Goal: Task Accomplishment & Management: Use online tool/utility

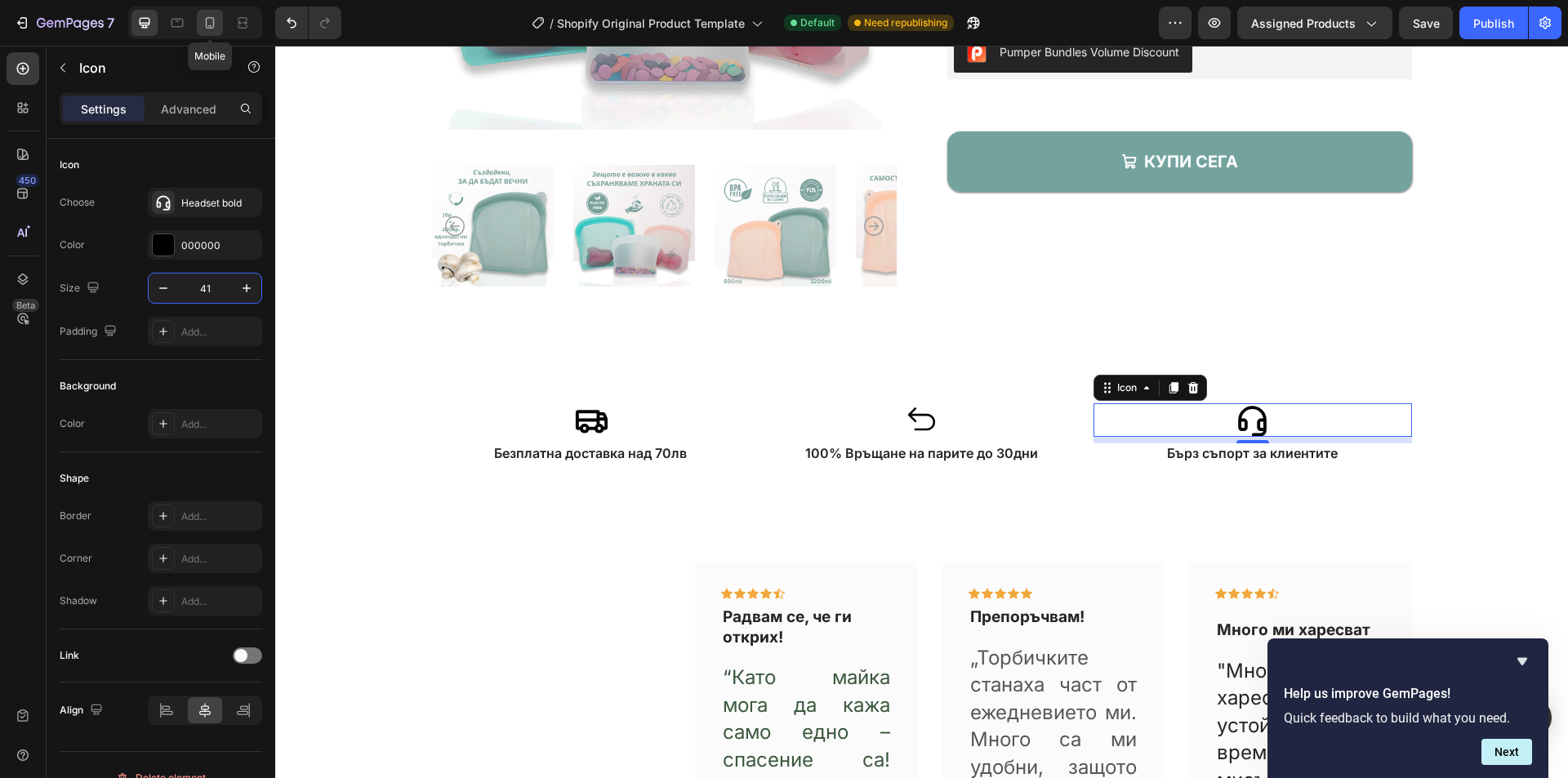
click at [208, 19] on icon at bounding box center [210, 23] width 17 height 17
type input "43"
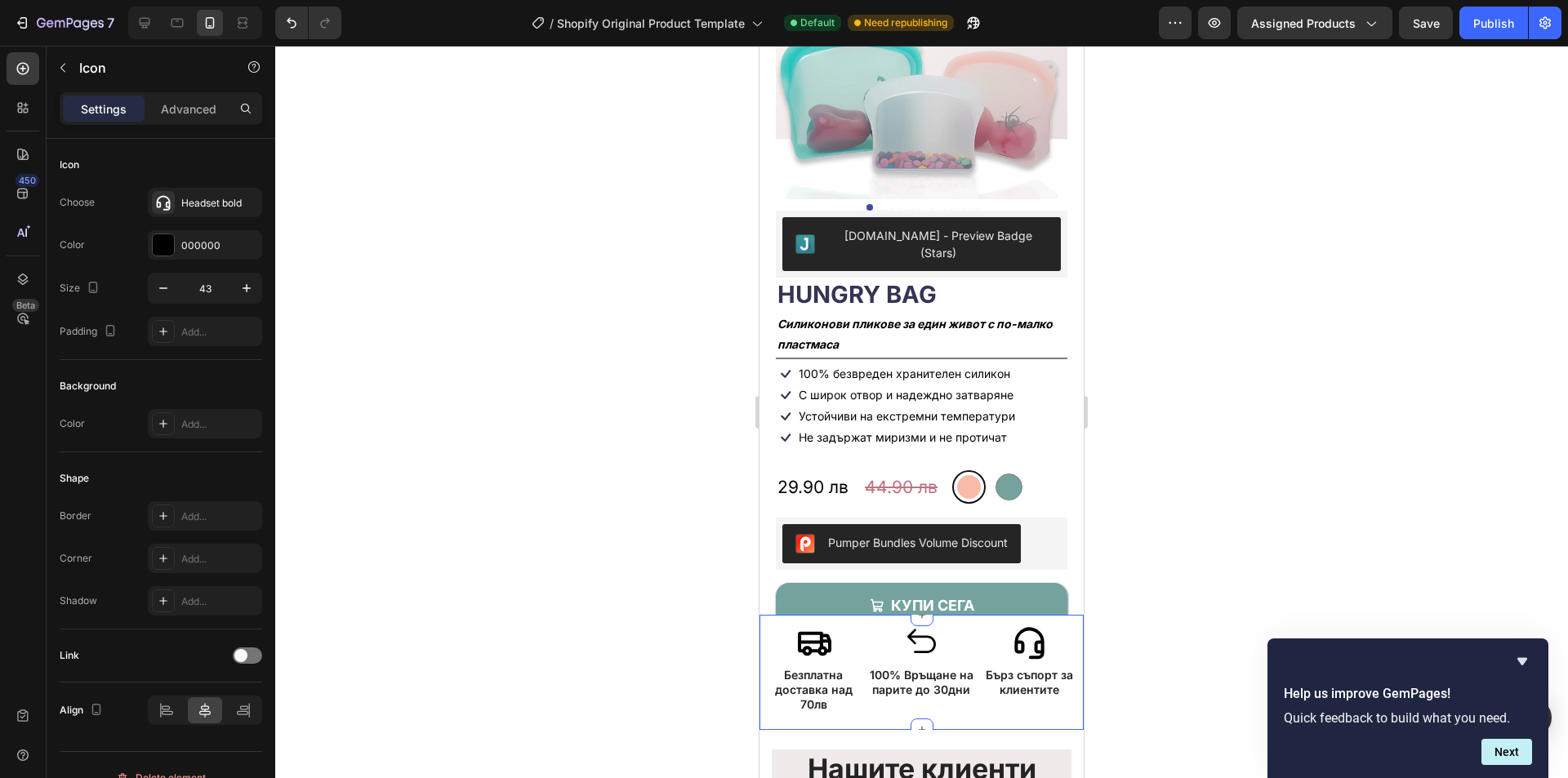
scroll to position [107, 0]
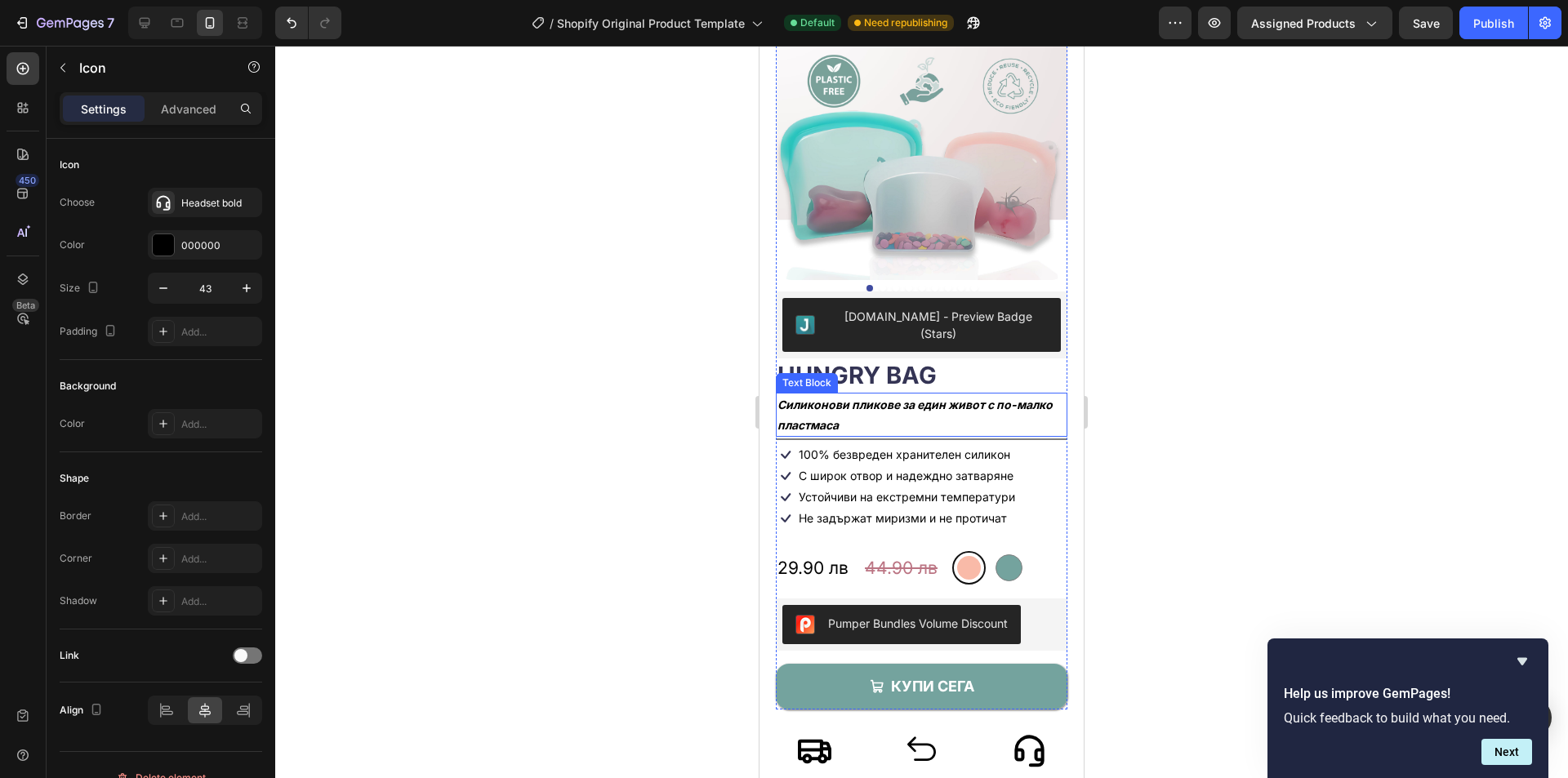
click at [875, 394] on p "Силиконови пликове за един живот с по-малко пластмаса" at bounding box center [921, 415] width 289 height 41
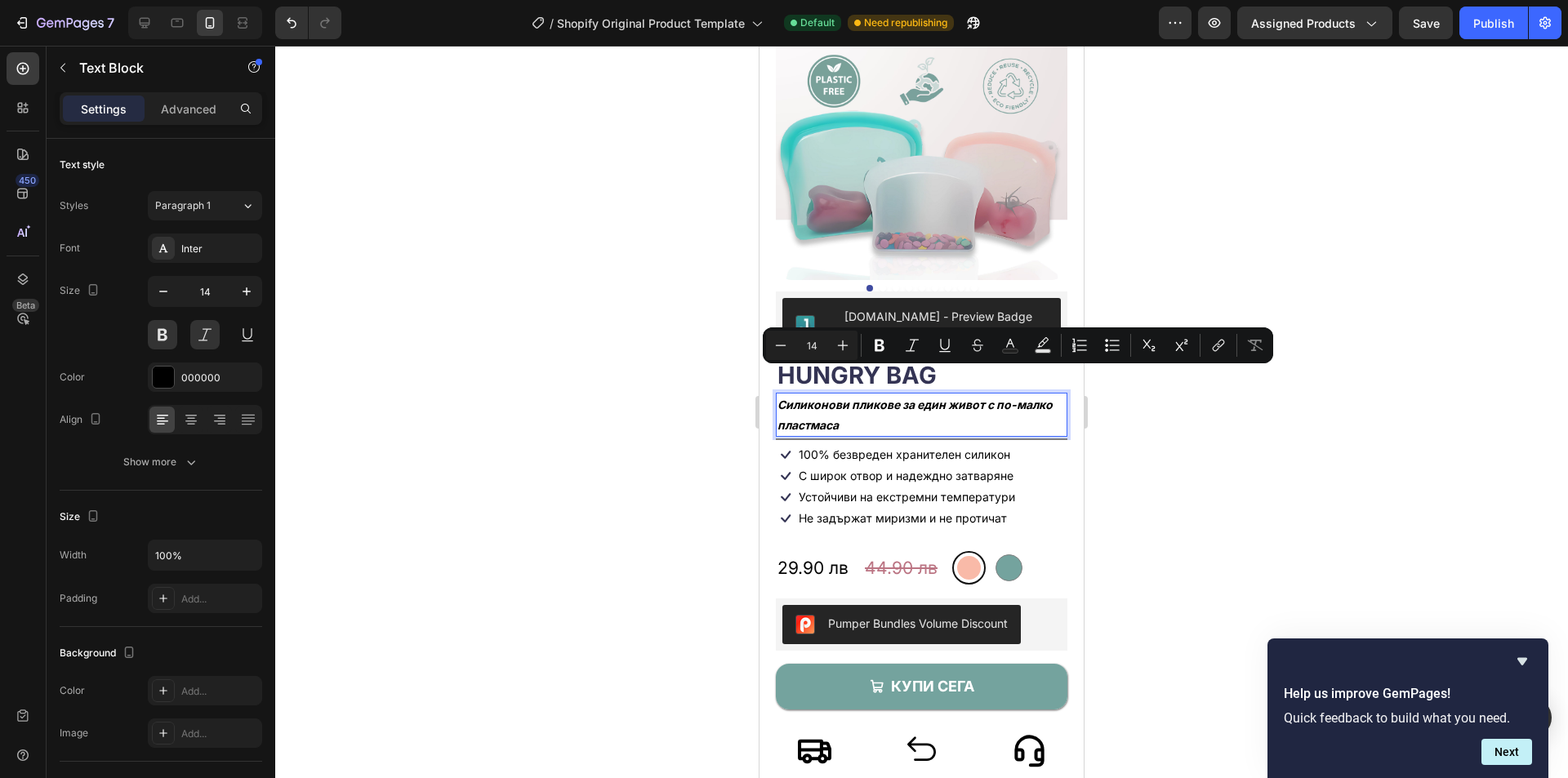
click at [860, 394] on p "Силиконови пликове за един живот с по-малко пластмаса" at bounding box center [921, 415] width 289 height 41
drag, startPoint x: 848, startPoint y: 378, endPoint x: 765, endPoint y: 374, distance: 83.1
click at [765, 374] on div "Product Images [DOMAIN_NAME] - Preview Badge (Stars) [DOMAIN_NAME] HUNGRY BAG P…" at bounding box center [921, 347] width 324 height 750
click at [839, 466] on div "С широк отвор и надеждно затваряне" at bounding box center [906, 475] width 218 height 18
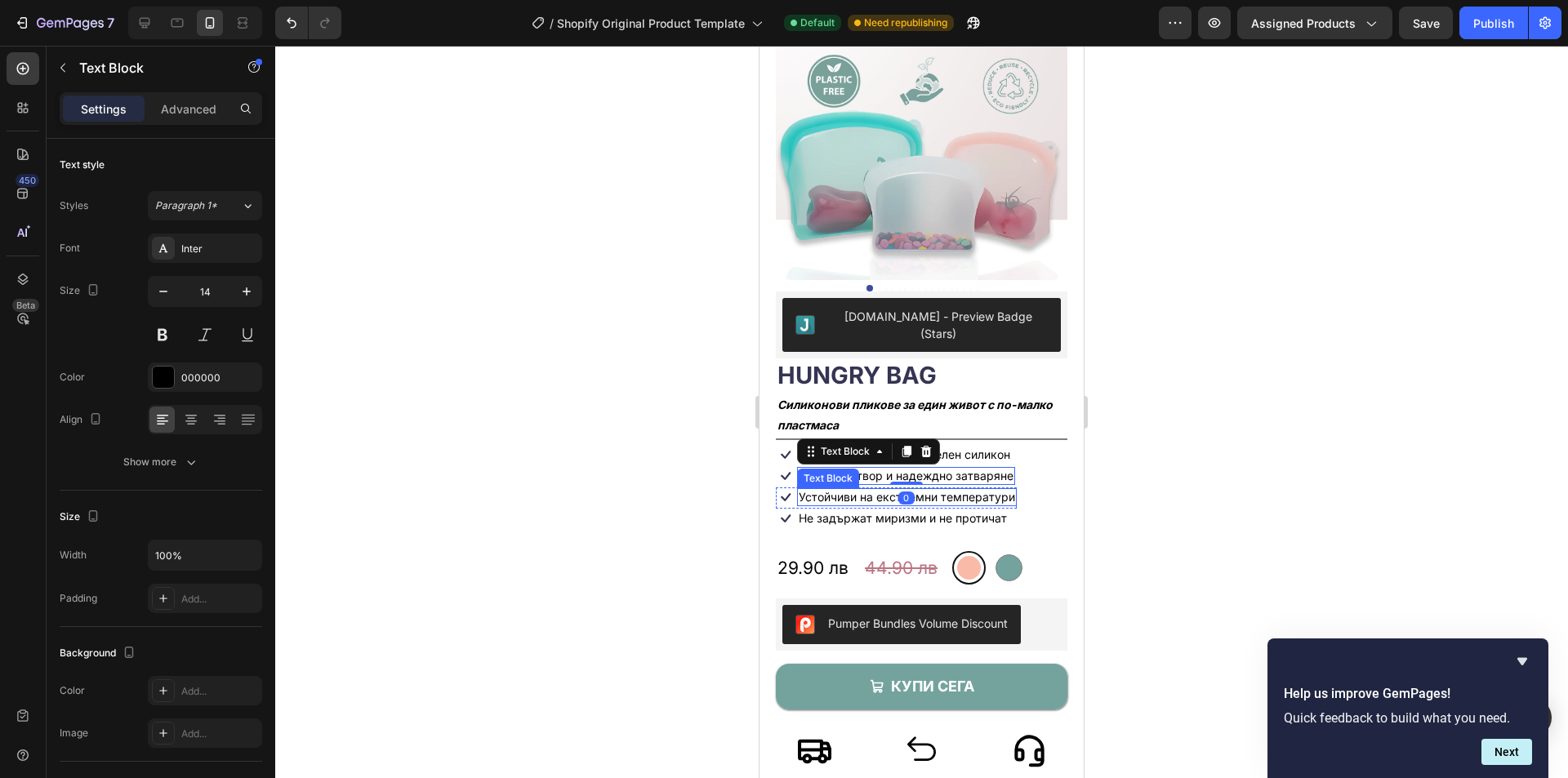
click at [983, 490] on p "Устойчиви на екстремни температури" at bounding box center [906, 497] width 216 height 15
click at [988, 447] on p "100% безвреден хранителен силикон" at bounding box center [905, 454] width 212 height 15
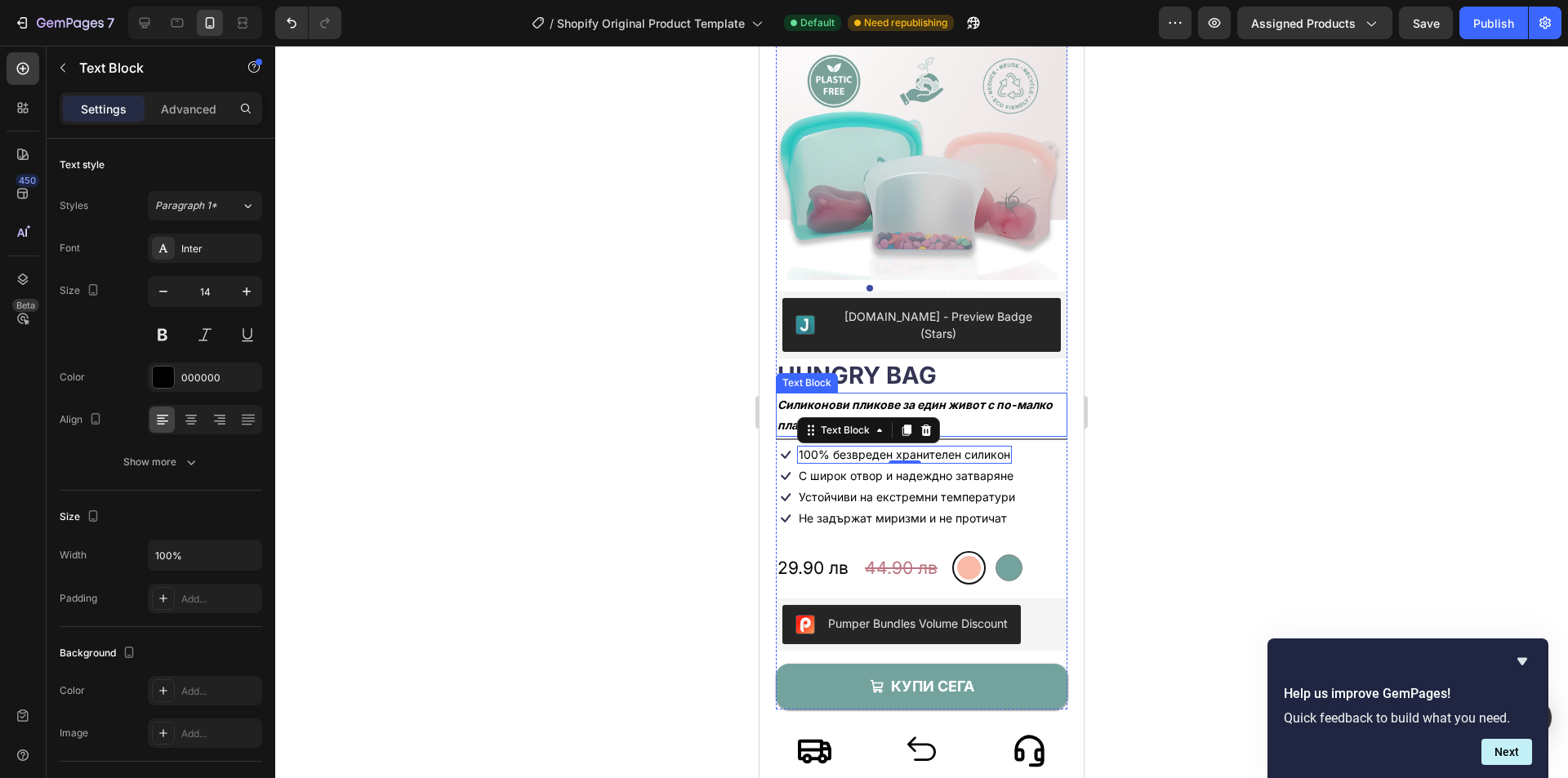
click at [998, 394] on p "Силиконови пликове за един живот с по-малко пластмаса" at bounding box center [921, 415] width 289 height 41
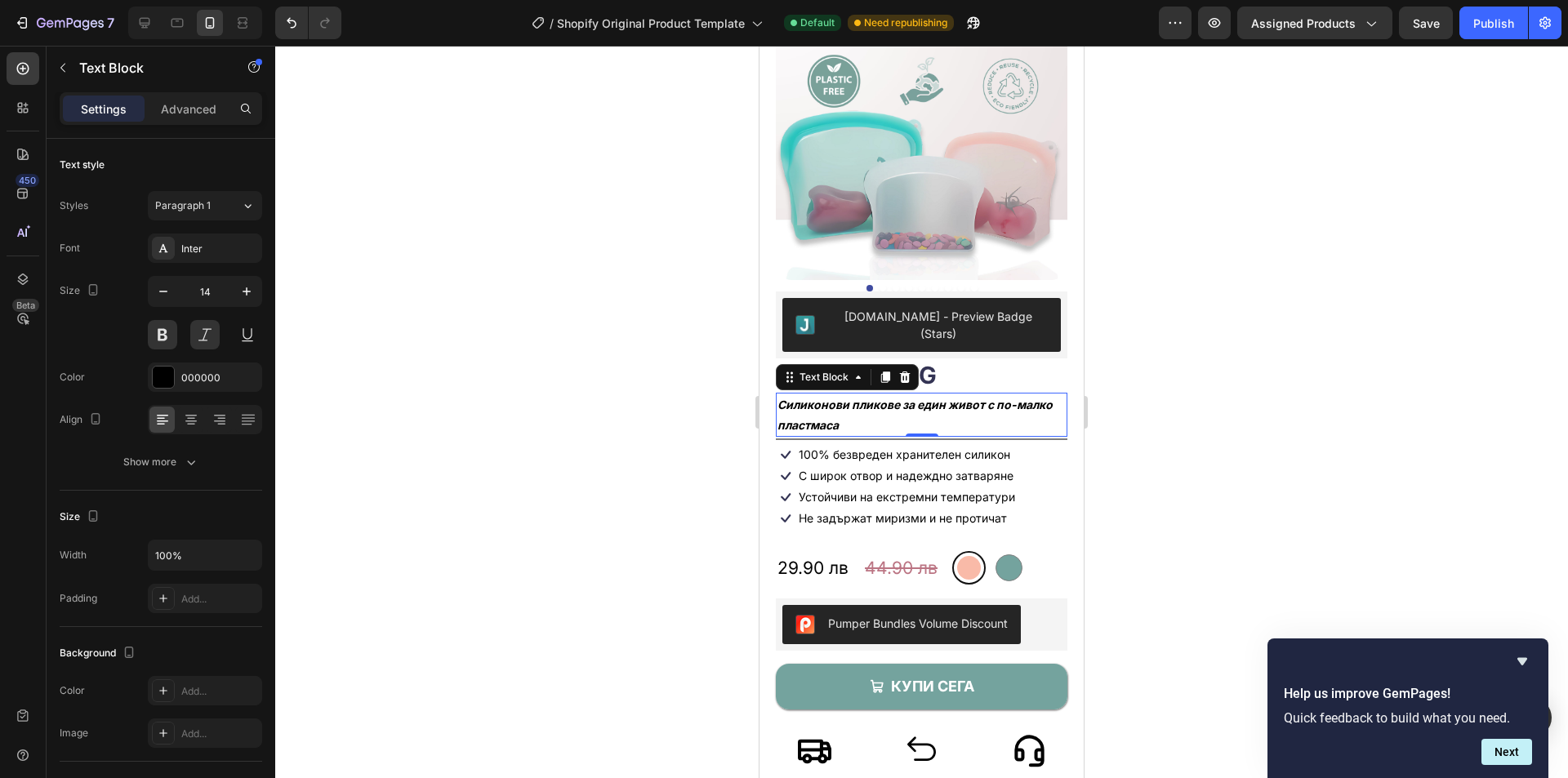
click at [864, 396] on p "Силиконови пликове за един живот с по-малко пластмаса" at bounding box center [921, 415] width 289 height 41
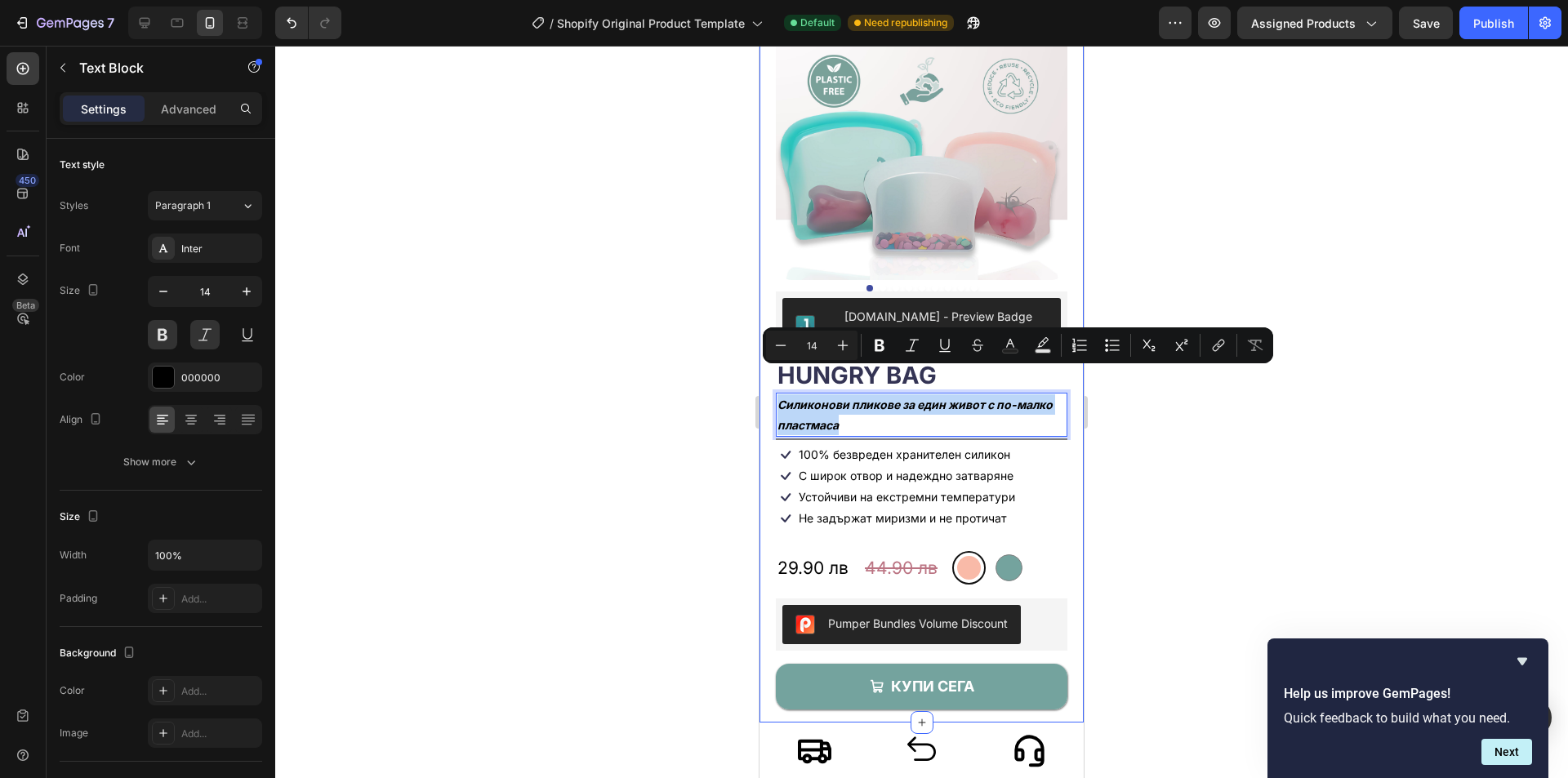
drag, startPoint x: 855, startPoint y: 397, endPoint x: 771, endPoint y: 379, distance: 85.9
click at [771, 379] on div "Product Images [DOMAIN_NAME] - Preview Badge (Stars) [DOMAIN_NAME] HUNGRY BAG P…" at bounding box center [921, 347] width 324 height 750
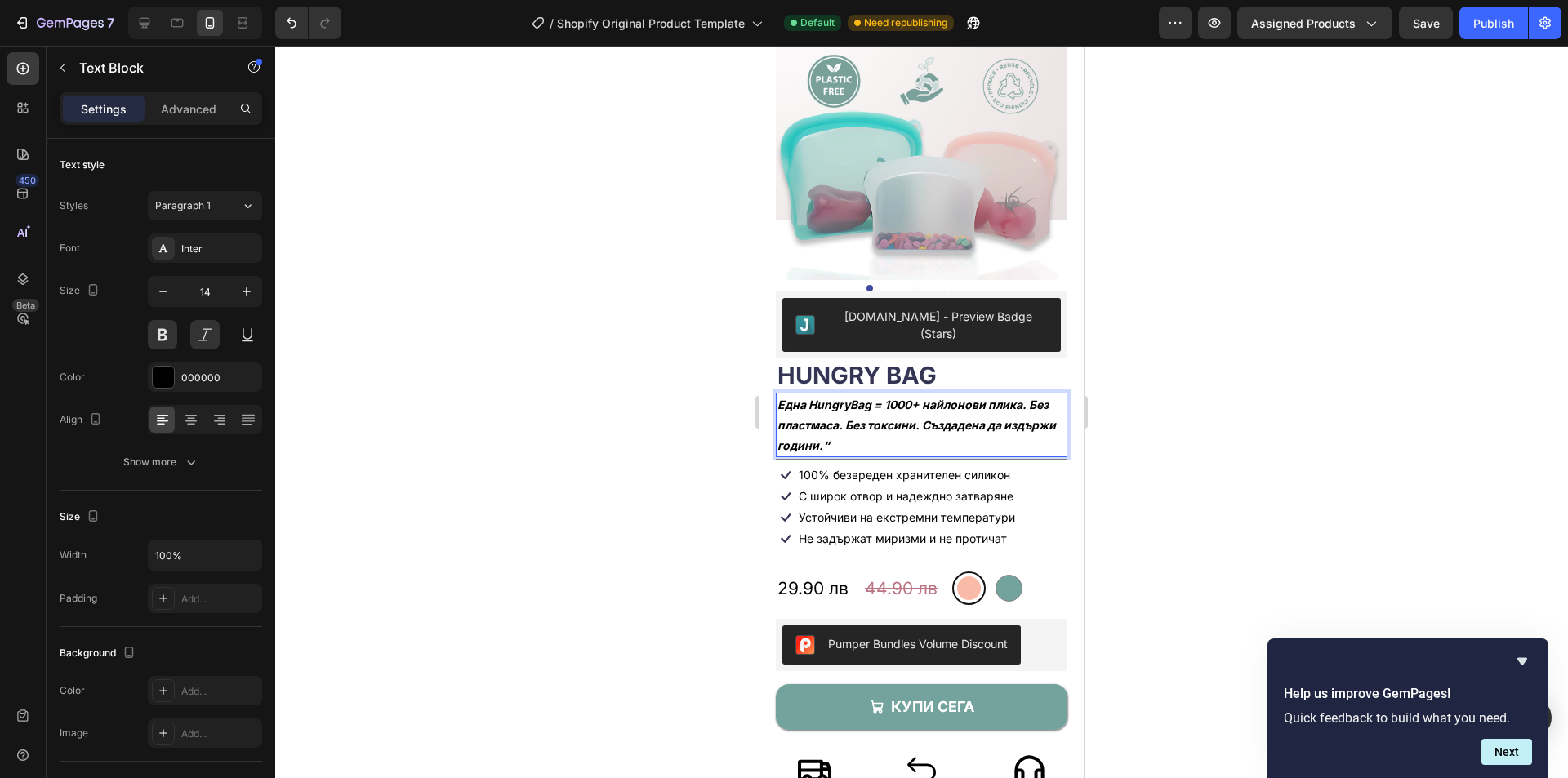
click at [805, 394] on p "Една HungryBag = 1000+ найлонови плика. Без пластмаса. Без токсини. Създадена д…" at bounding box center [921, 425] width 289 height 62
click at [845, 394] on p "1бр. HungryBag = 1000+ найлонови плика. Без пластмаса. Без токсини. Създадена д…" at bounding box center [921, 425] width 289 height 62
click at [908, 394] on p "1бр. Hungry Bag = 1000+ найлонови плика. Без пластмаса. Без токсини. Създадена …" at bounding box center [921, 425] width 289 height 62
click at [932, 394] on p "1бр. Hungry Bag = 100бр.+ найлонови плика. Без пластмаса. Без токсини. Създаден…" at bounding box center [921, 425] width 289 height 62
click at [879, 401] on p "1бр. Hungry Bag = 100бр. еднократни найлонови плика. Без пластмаса. Без токсини…" at bounding box center [921, 425] width 289 height 62
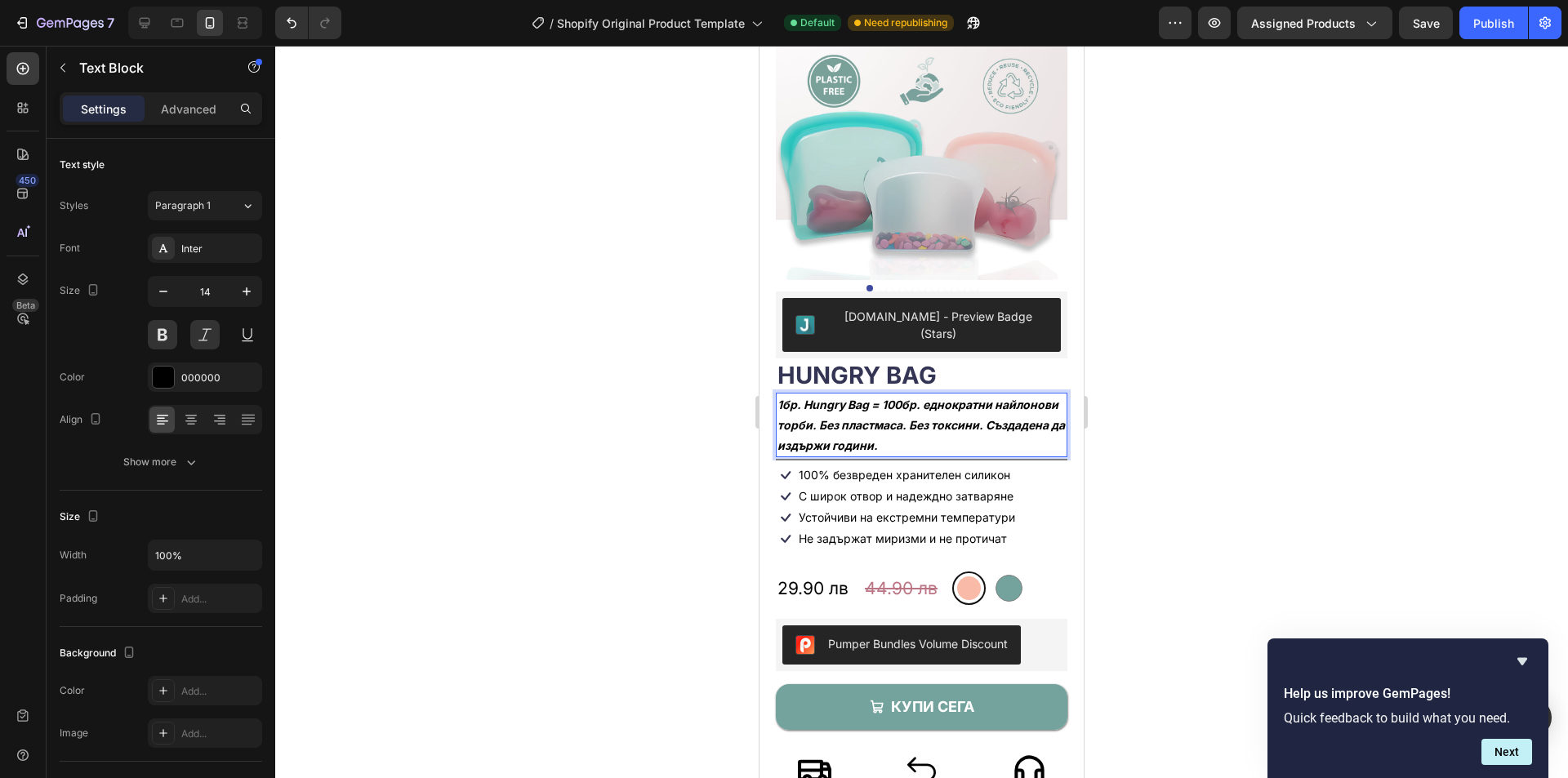
click at [980, 412] on p "1бр. Hungry Bag = 100бр. еднократни найлонови торби. Без пластмаса. Без токсини…" at bounding box center [921, 425] width 289 height 62
click at [672, 540] on div at bounding box center [921, 412] width 1292 height 733
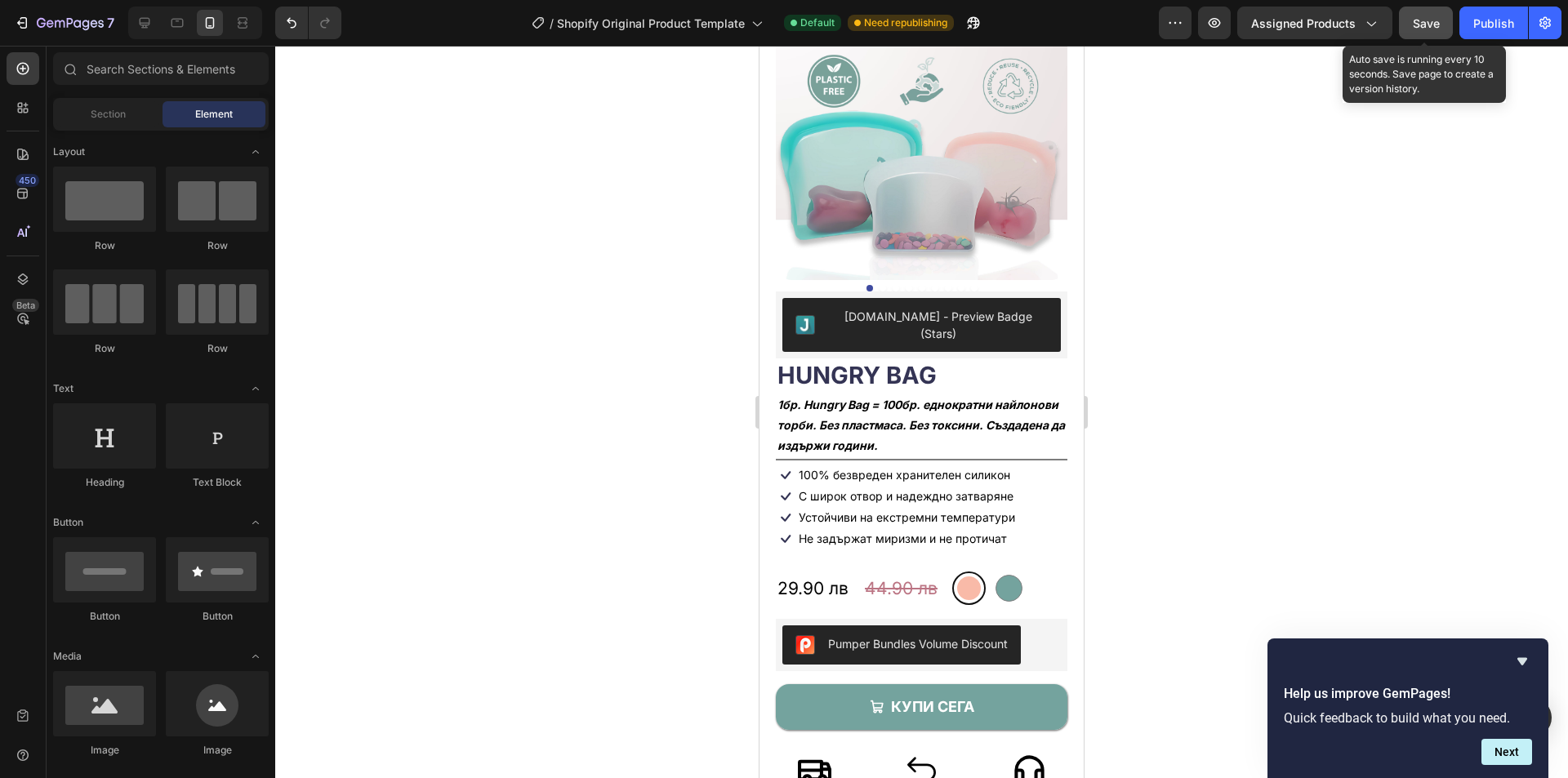
click at [1422, 21] on span "Save" at bounding box center [1426, 23] width 27 height 14
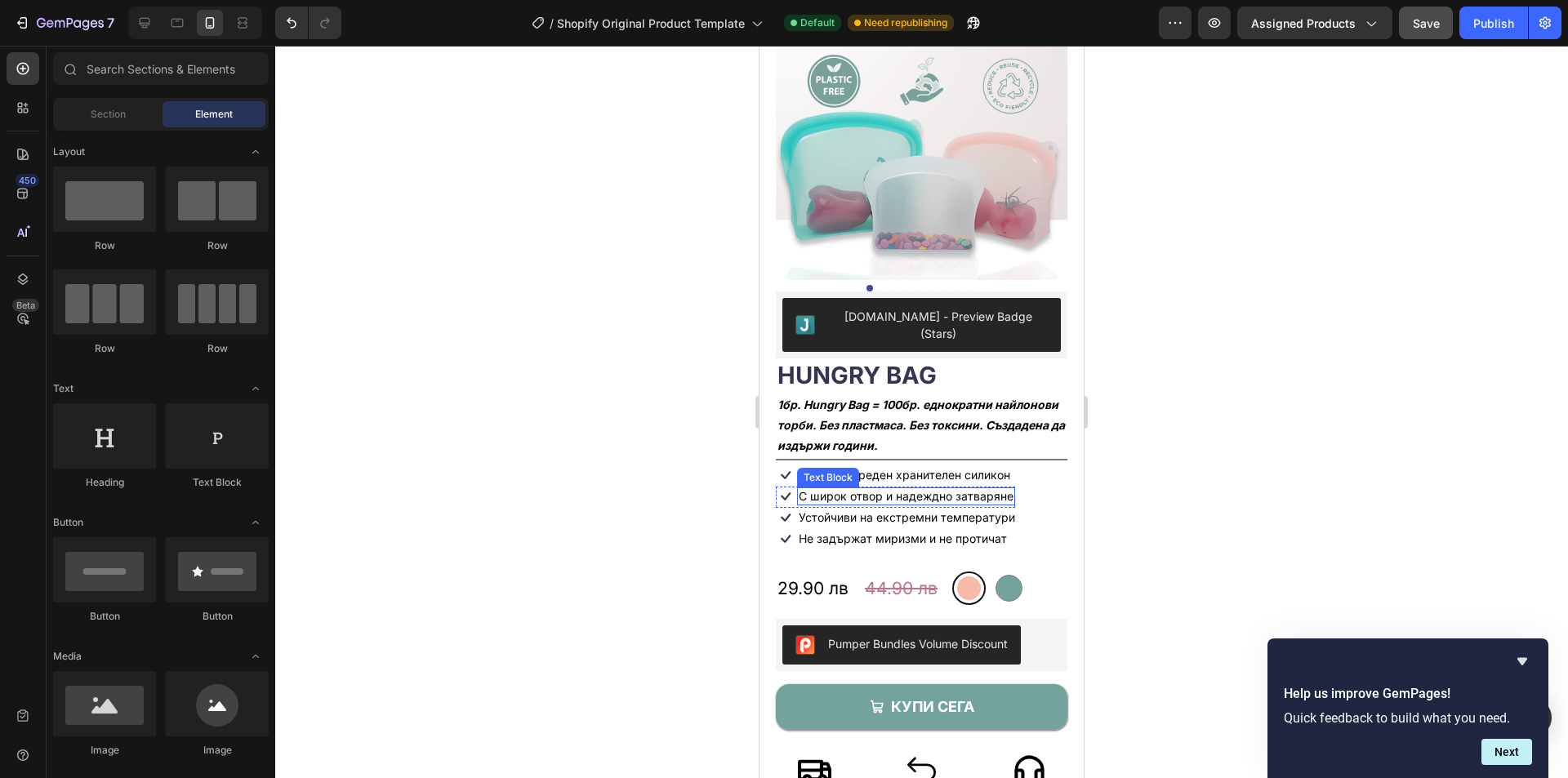
click at [998, 489] on p "С широк отвор и надеждно затваряне" at bounding box center [906, 496] width 214 height 15
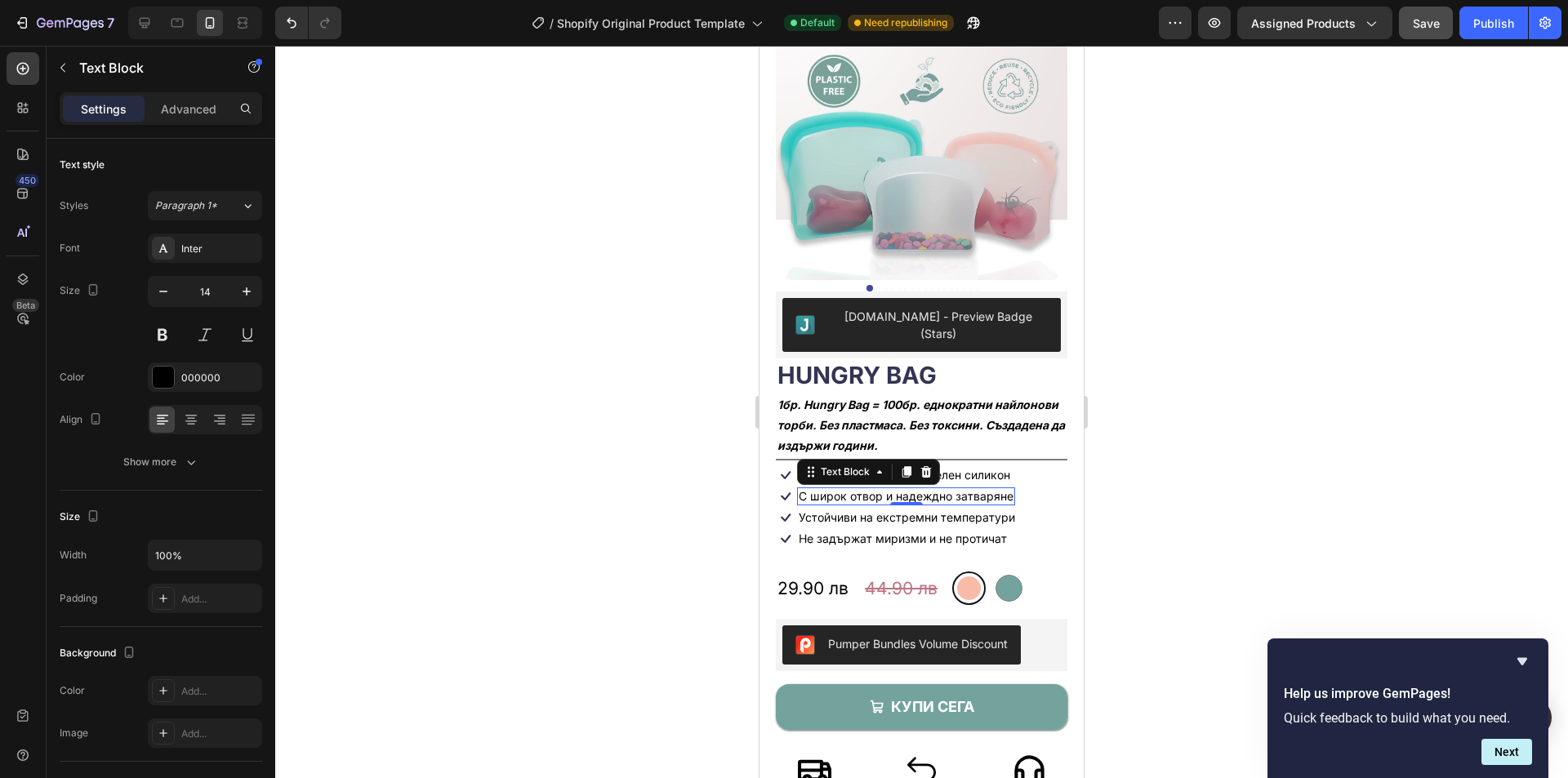
click at [1122, 504] on div at bounding box center [921, 412] width 1292 height 733
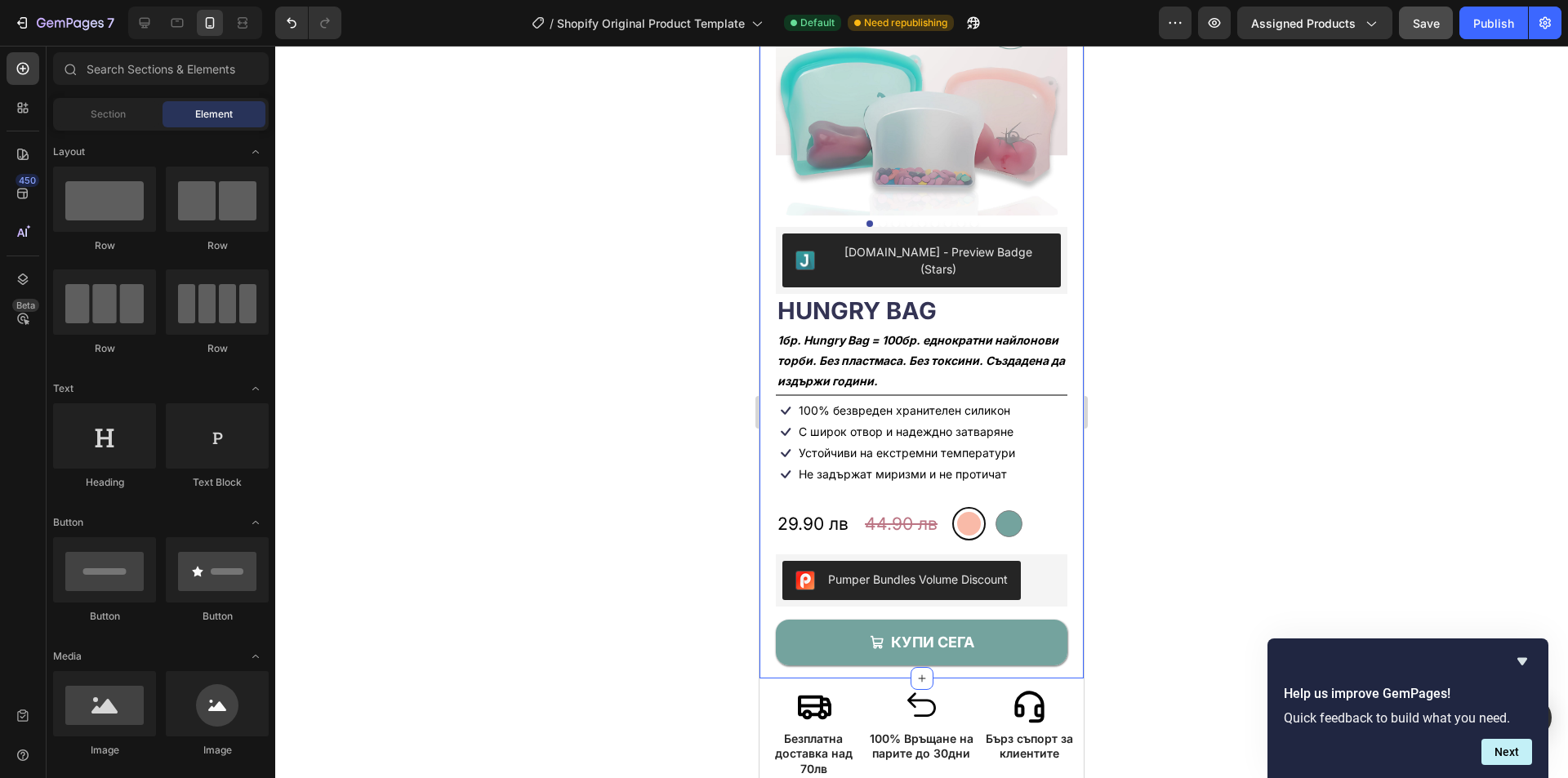
scroll to position [270, 0]
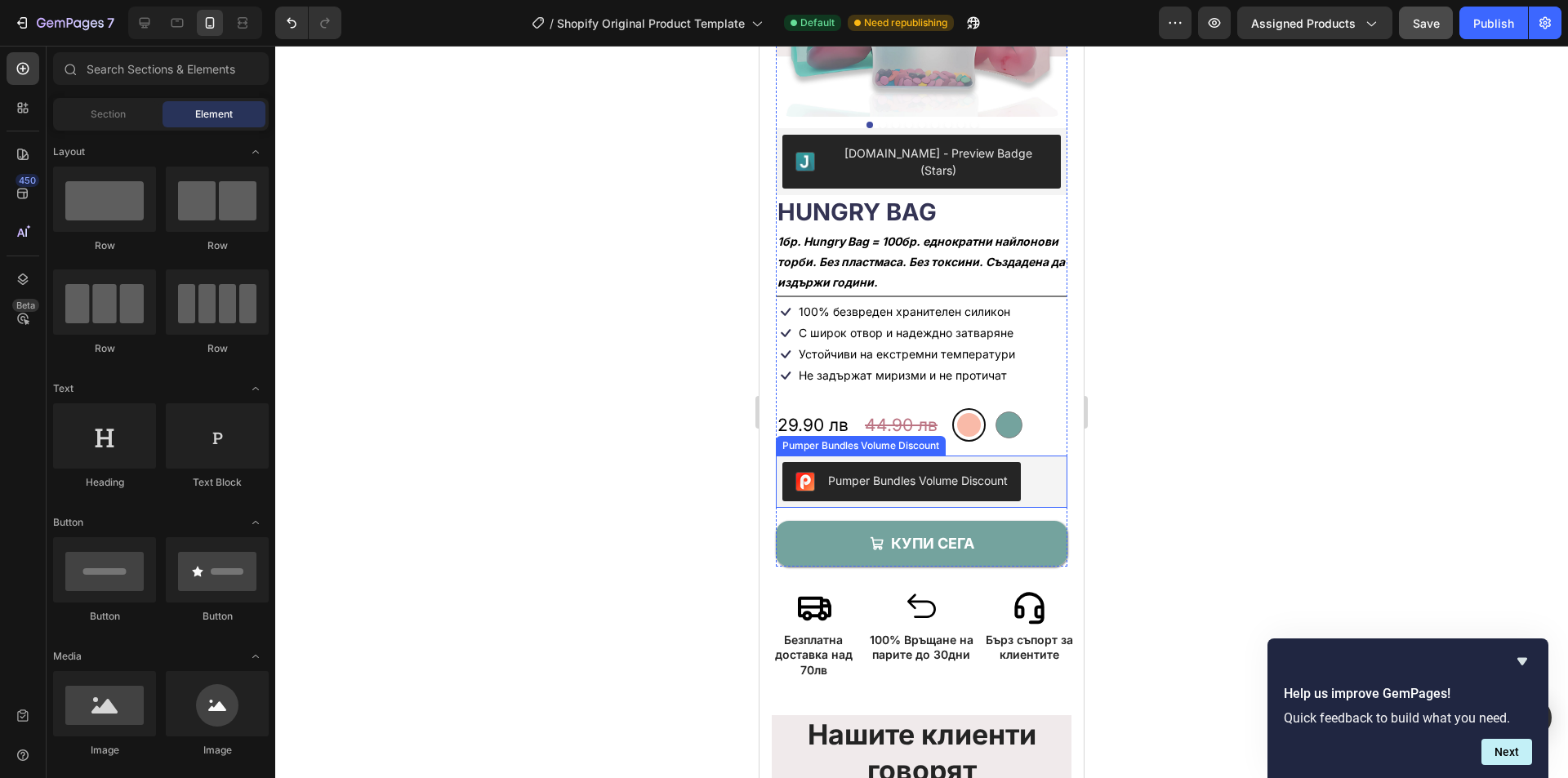
click at [950, 472] on div "Pumper Bundles Volume Discount" at bounding box center [918, 480] width 180 height 17
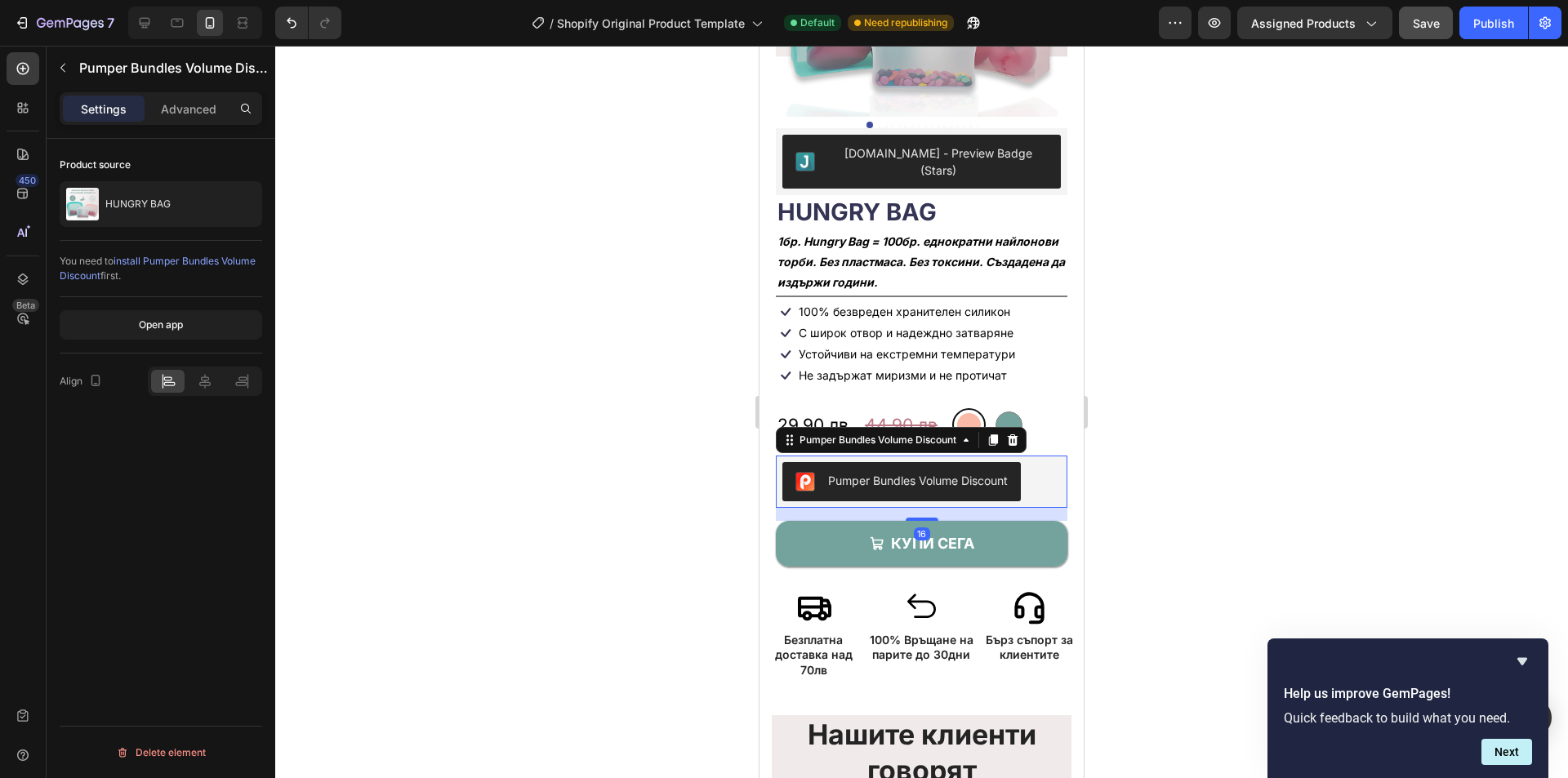
click at [187, 264] on span "install Pumper Bundles Volume Discount" at bounding box center [157, 268] width 196 height 27
click at [147, 313] on button "Open app" at bounding box center [161, 325] width 202 height 30
click at [1397, 25] on div "Preview Assigned Products Save Publish" at bounding box center [1360, 22] width 403 height 32
click at [1407, 24] on button "Save" at bounding box center [1426, 22] width 54 height 32
